Goal: Task Accomplishment & Management: Manage account settings

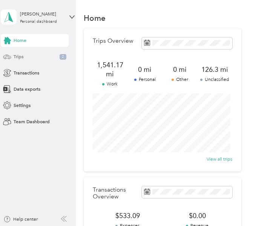
click at [16, 56] on span "Trips" at bounding box center [19, 56] width 10 height 7
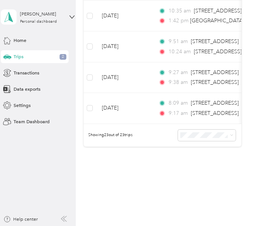
scroll to position [748, 0]
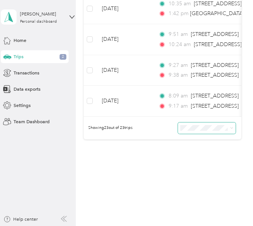
click at [196, 134] on span at bounding box center [207, 127] width 58 height 11
click at [193, 134] on span at bounding box center [207, 127] width 58 height 11
click at [201, 166] on span "100 per load" at bounding box center [194, 168] width 26 height 6
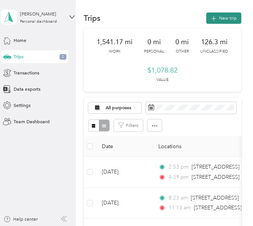
click at [218, 19] on button "New trip" at bounding box center [224, 17] width 35 height 11
